Goal: Communication & Community: Connect with others

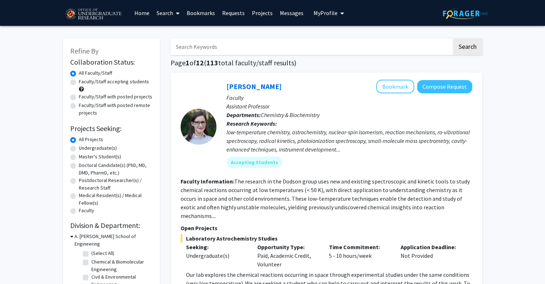
click at [227, 10] on link "Requests" at bounding box center [234, 12] width 30 height 25
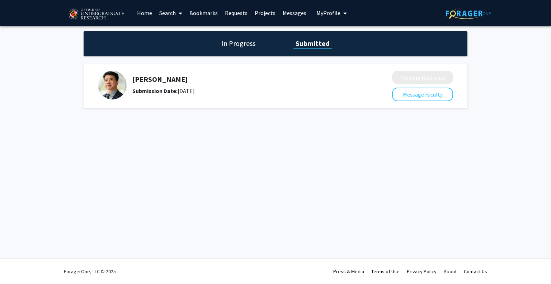
click at [246, 45] on h1 "In Progress" at bounding box center [238, 43] width 38 height 10
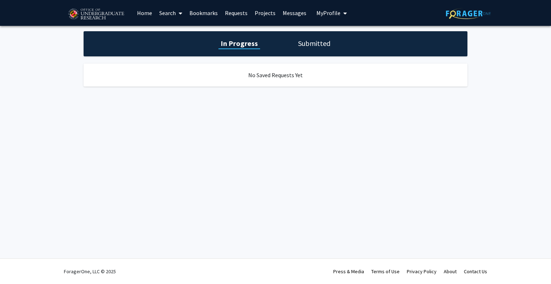
click at [290, 39] on div "In Progress Submitted" at bounding box center [276, 43] width 384 height 25
click at [296, 41] on h1 "Submitted" at bounding box center [314, 43] width 37 height 10
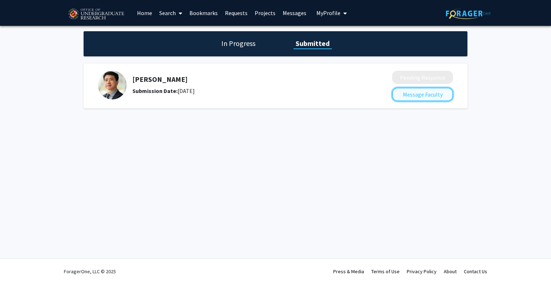
click at [429, 92] on button "Message Faculty" at bounding box center [422, 94] width 61 height 14
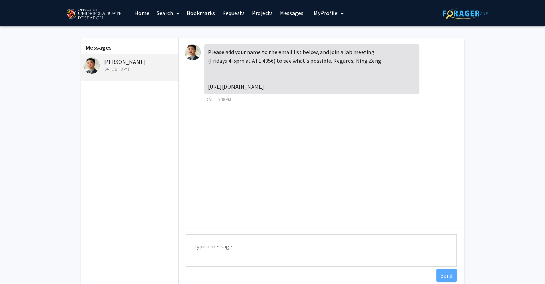
drag, startPoint x: 208, startPoint y: 86, endPoint x: 290, endPoint y: 91, distance: 82.9
click at [290, 91] on div "Please add your name to the email list below, and join a lab meeting (Fridays 4…" at bounding box center [311, 69] width 215 height 50
copy div "[URL][DOMAIN_NAME]"
click at [458, 86] on div "Please add your name to the email list below, and join a lab meeting (Fridays 4…" at bounding box center [322, 75] width 274 height 63
